Goal: Transaction & Acquisition: Purchase product/service

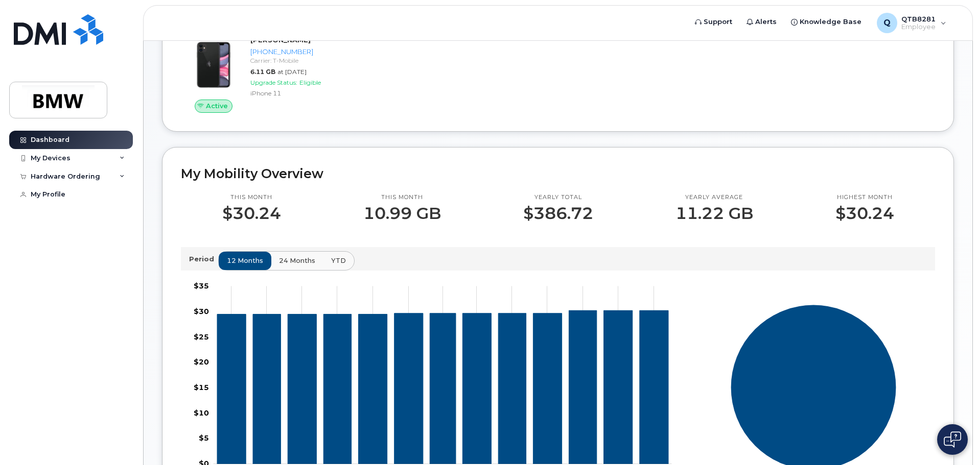
scroll to position [102, 0]
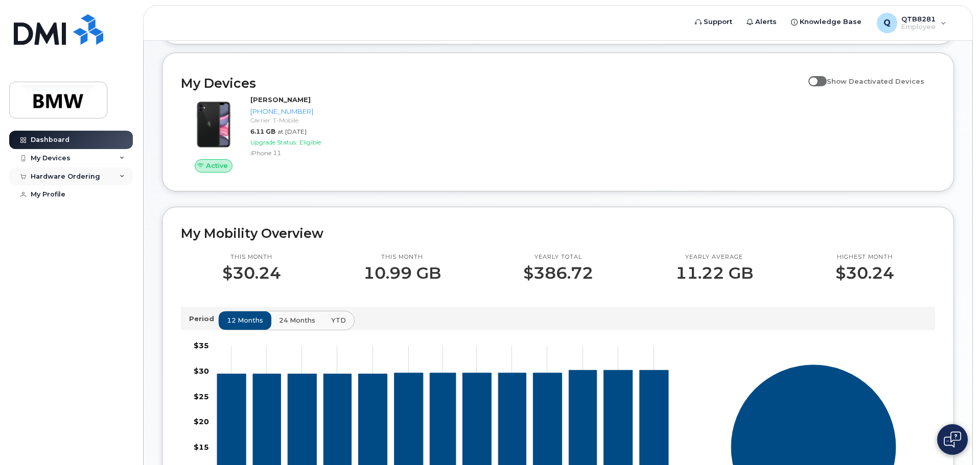
click at [63, 179] on div "Hardware Ordering" at bounding box center [65, 177] width 69 height 8
click at [73, 272] on div "Dashboard My Devices Add Device 864-901-7255 (Keenan Casey) Hardware Ordering M…" at bounding box center [72, 290] width 126 height 319
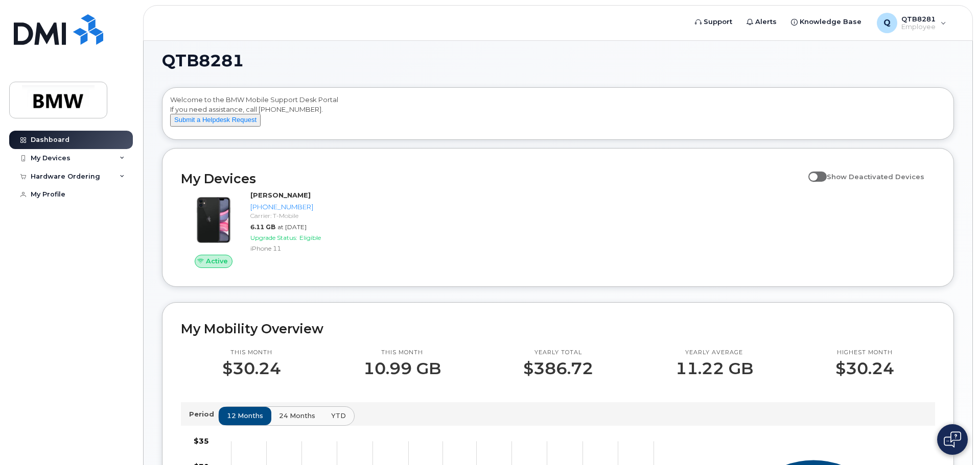
scroll to position [0, 0]
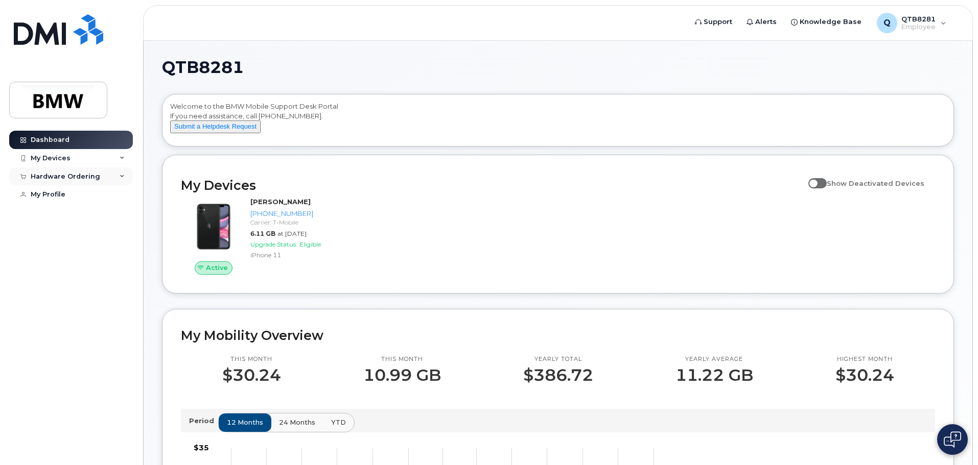
click at [60, 177] on div "Hardware Ordering" at bounding box center [65, 177] width 69 height 8
click at [48, 214] on div "New Order" at bounding box center [54, 214] width 39 height 9
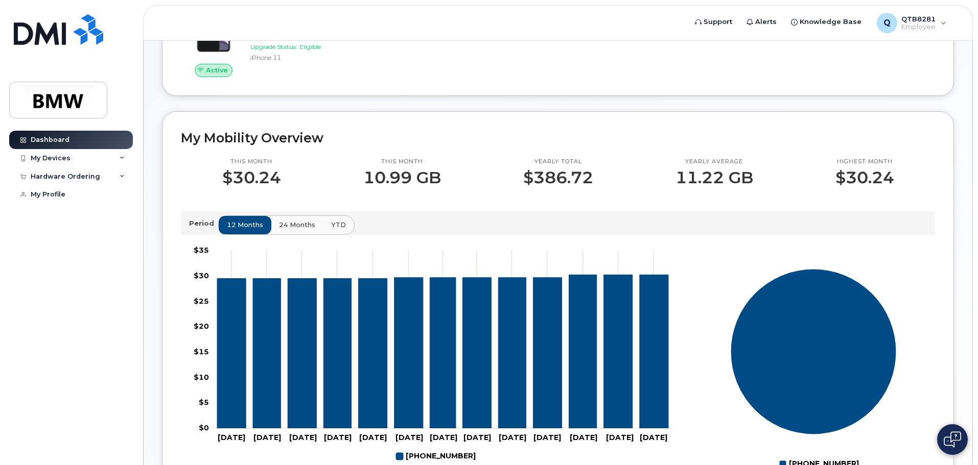
scroll to position [204, 0]
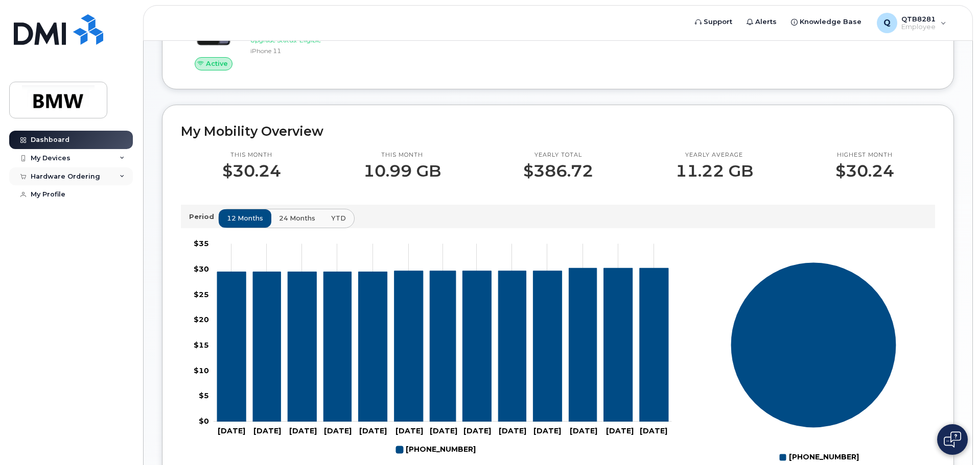
click at [76, 176] on div "Hardware Ordering" at bounding box center [65, 177] width 69 height 8
click at [63, 214] on div "New Order" at bounding box center [54, 214] width 39 height 9
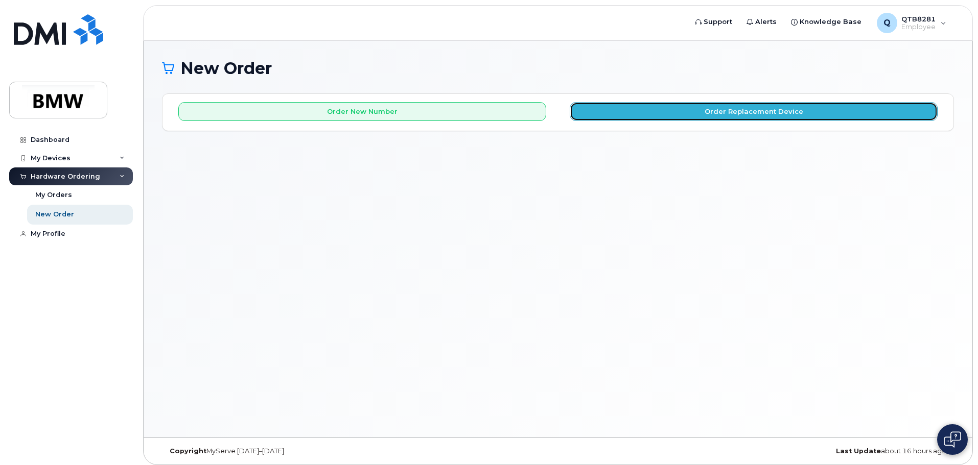
click at [656, 111] on button "Order Replacement Device" at bounding box center [754, 111] width 368 height 19
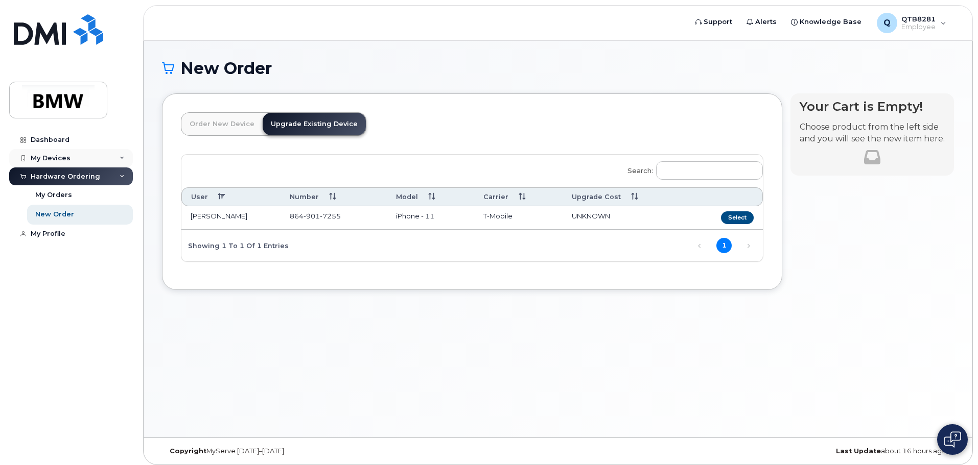
click at [55, 161] on div "My Devices" at bounding box center [51, 158] width 40 height 8
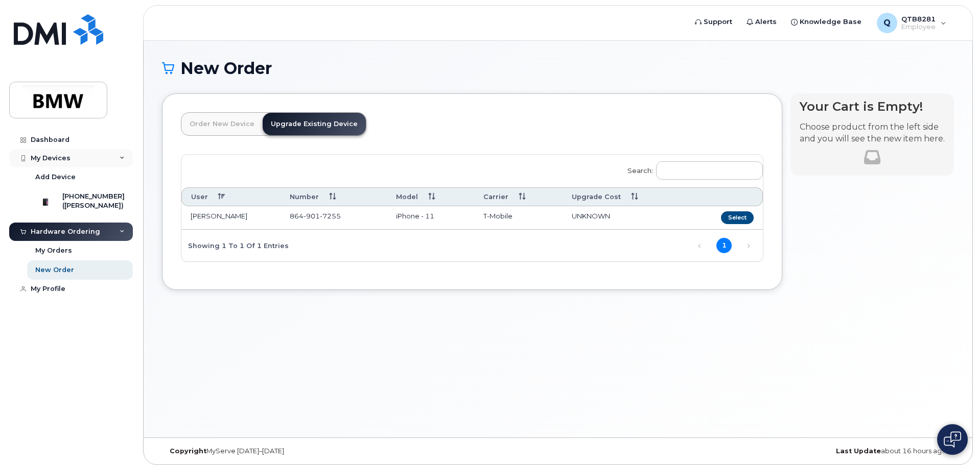
click at [55, 161] on div "My Devices" at bounding box center [51, 158] width 40 height 8
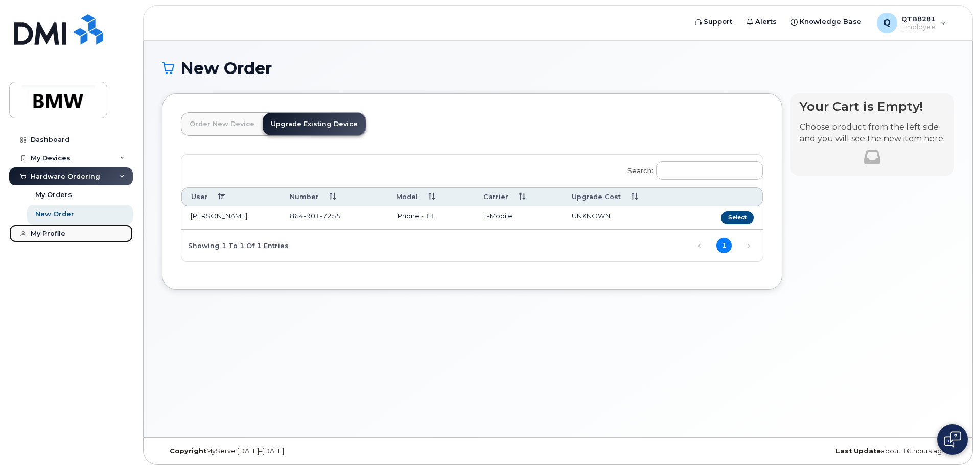
click at [62, 235] on div "My Profile" at bounding box center [48, 234] width 35 height 8
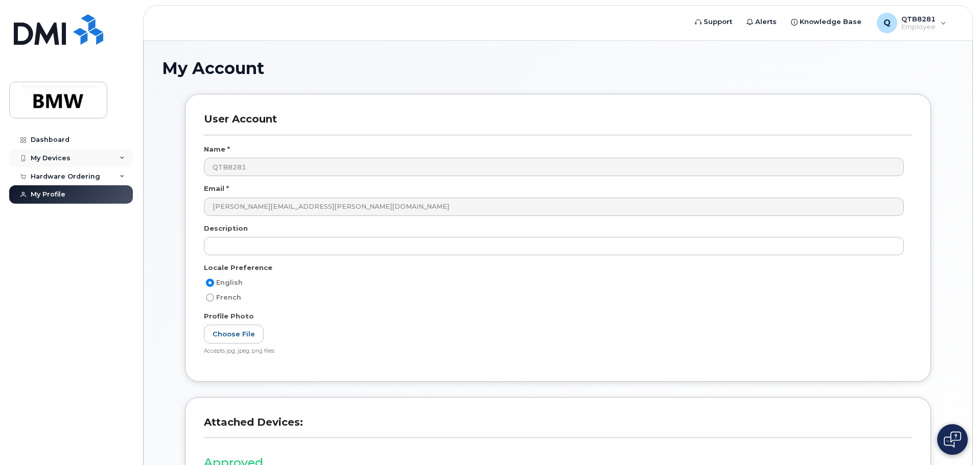
click at [106, 152] on div "My Devices" at bounding box center [71, 158] width 124 height 18
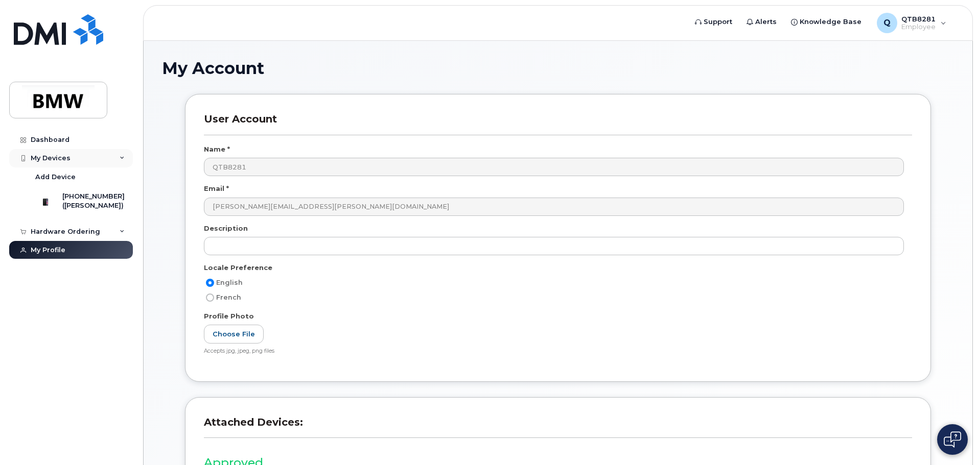
click at [87, 156] on div "My Devices" at bounding box center [71, 158] width 124 height 18
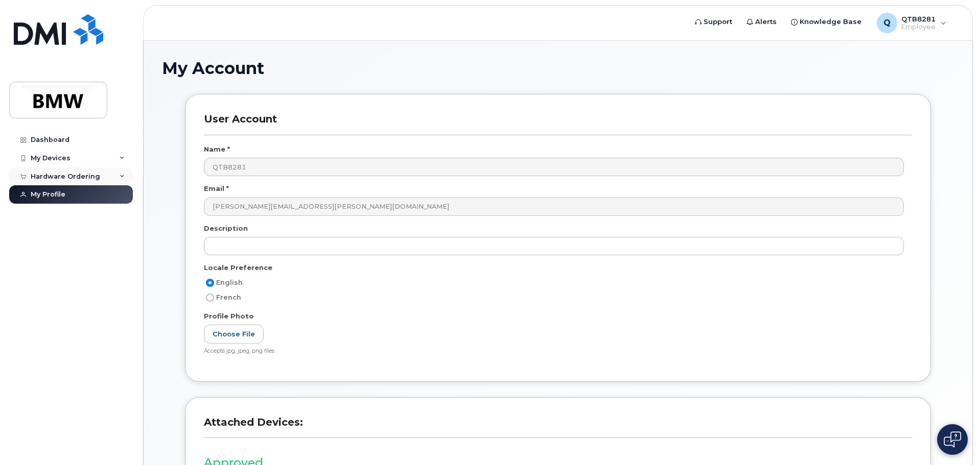
click at [69, 174] on div "Hardware Ordering" at bounding box center [65, 177] width 69 height 8
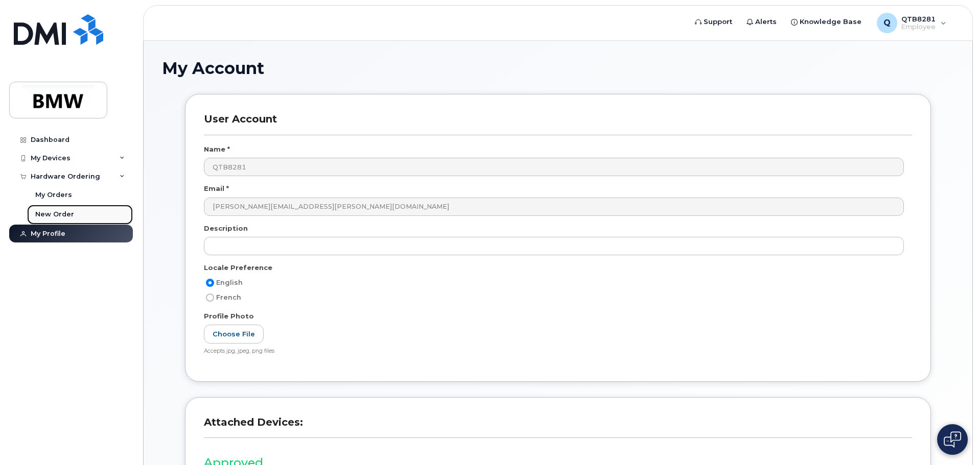
click at [61, 210] on div "New Order" at bounding box center [54, 214] width 39 height 9
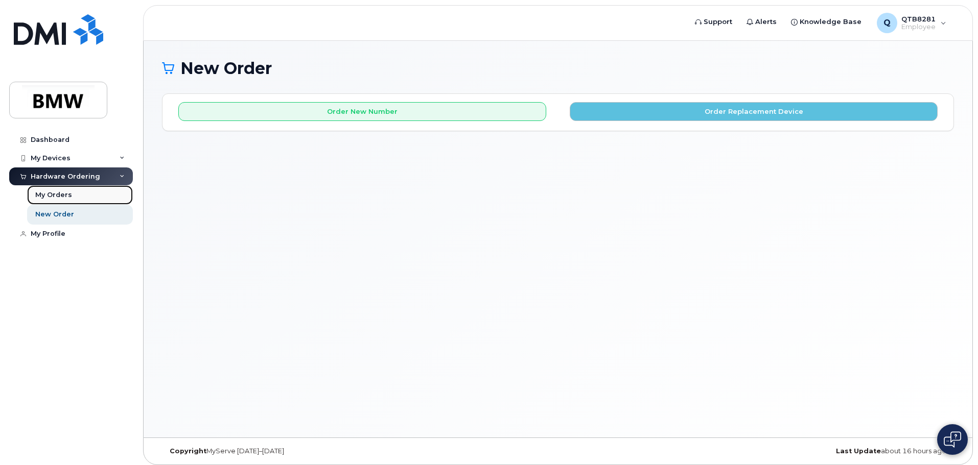
click at [45, 194] on div "My Orders" at bounding box center [53, 195] width 37 height 9
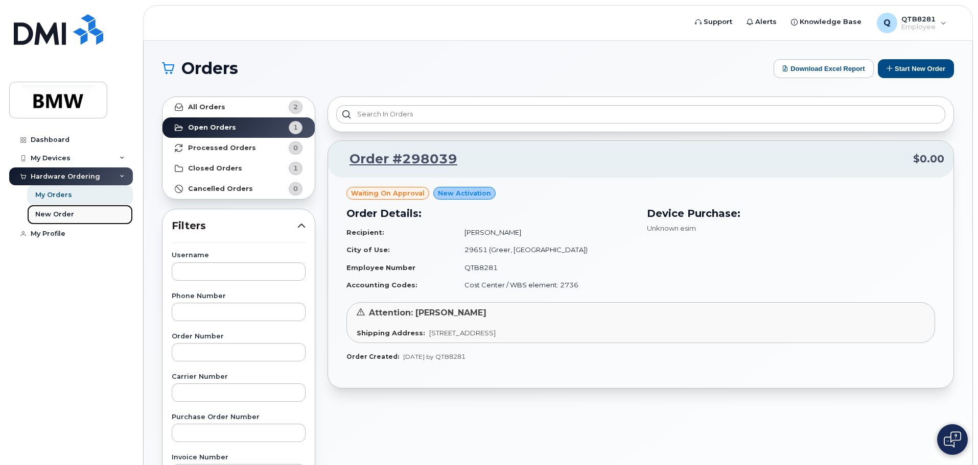
click at [60, 209] on link "New Order" at bounding box center [80, 214] width 106 height 19
click at [60, 214] on div "New Order" at bounding box center [54, 214] width 39 height 9
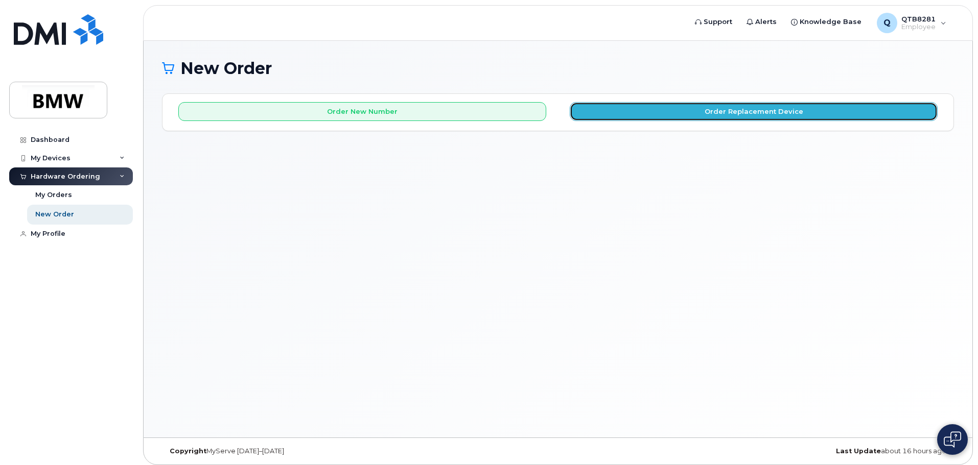
click at [635, 108] on button "Order Replacement Device" at bounding box center [754, 111] width 368 height 19
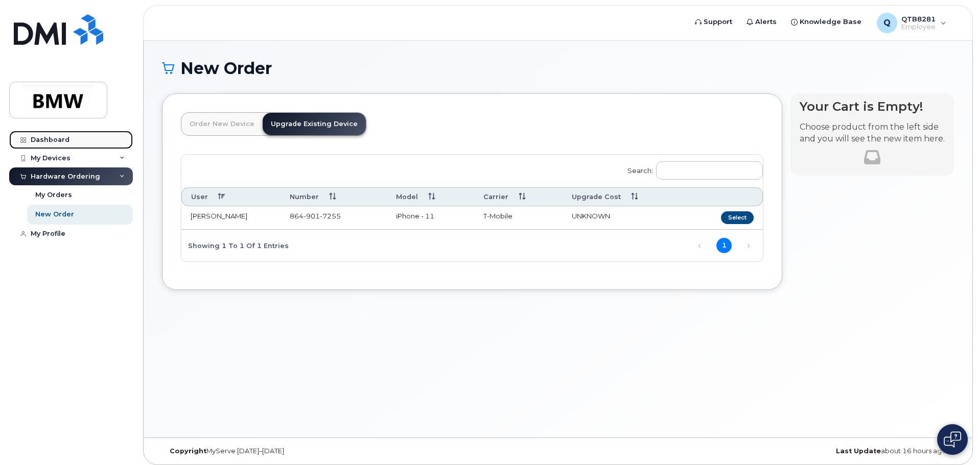
click at [54, 139] on div "Dashboard" at bounding box center [50, 140] width 39 height 8
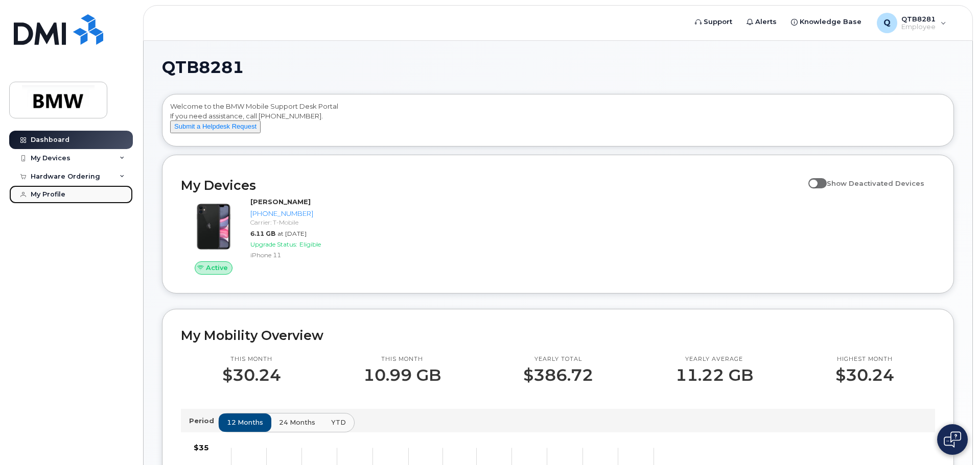
click at [43, 196] on div "My Profile" at bounding box center [48, 195] width 35 height 8
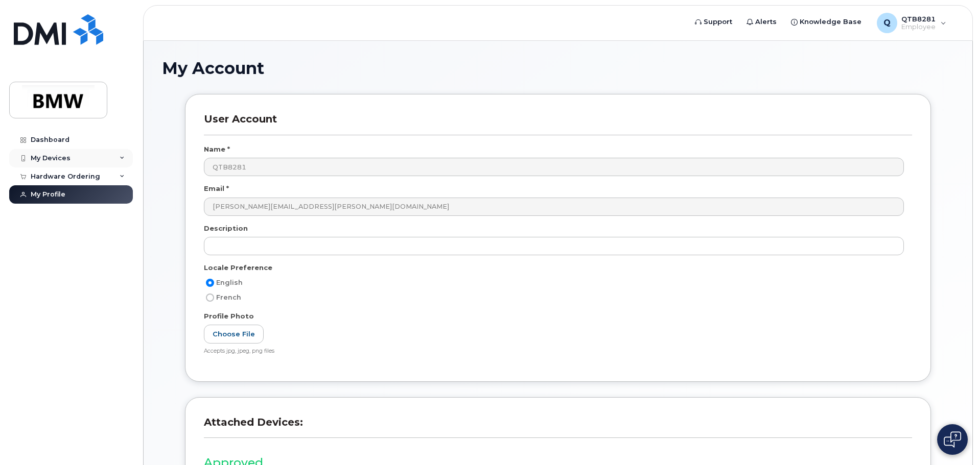
click at [53, 154] on div "My Devices" at bounding box center [51, 158] width 40 height 8
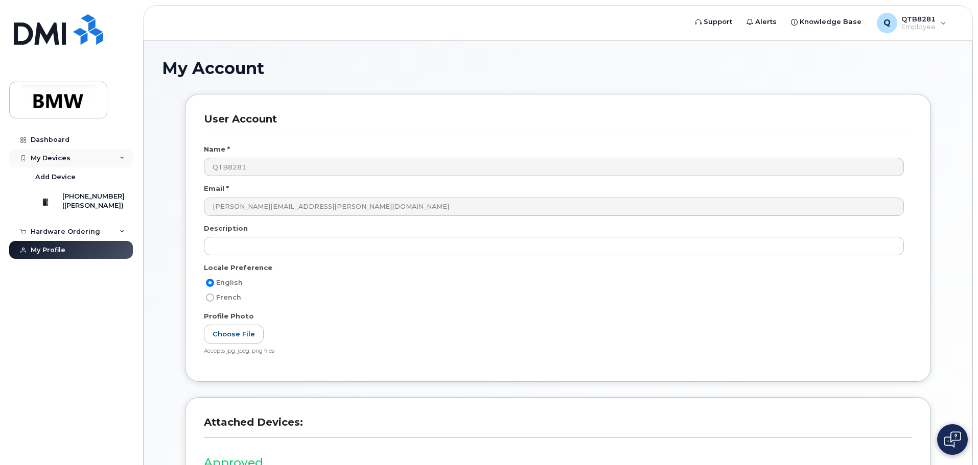
click at [53, 154] on div "My Devices" at bounding box center [51, 158] width 40 height 8
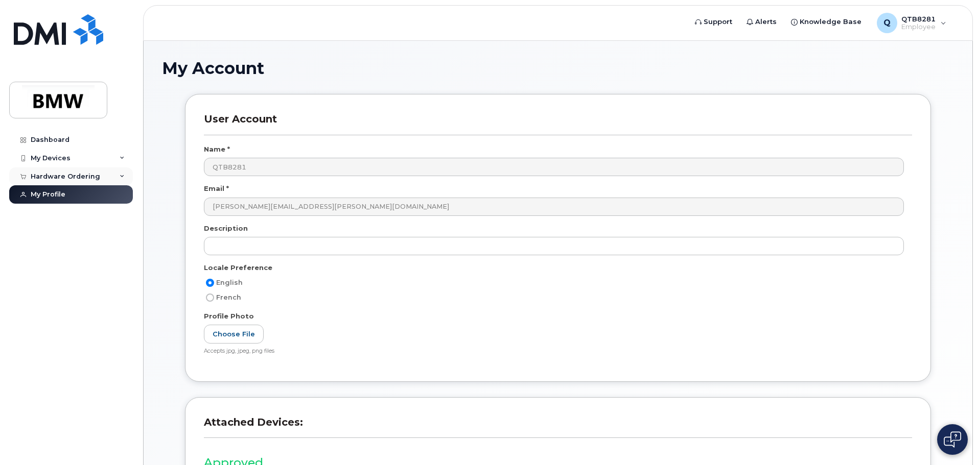
click at [65, 172] on div "Hardware Ordering" at bounding box center [71, 177] width 124 height 18
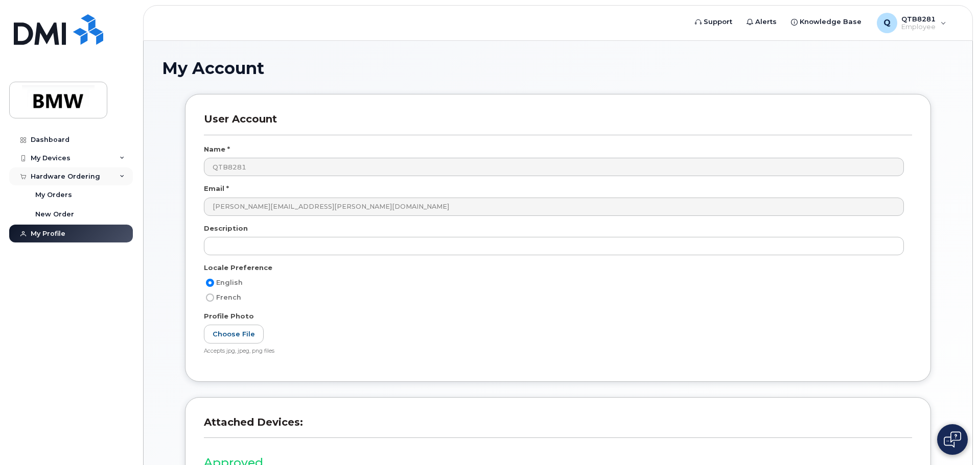
click at [65, 172] on div "Hardware Ordering" at bounding box center [71, 177] width 124 height 18
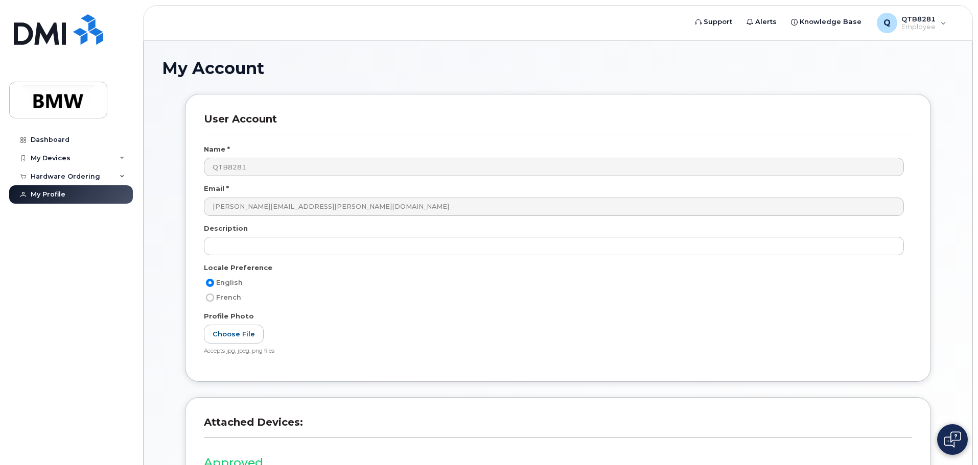
click at [84, 316] on div "Dashboard My Devices Add Device 864-901-7255 (Keenan Casey) Hardware Ordering M…" at bounding box center [72, 290] width 126 height 319
